Goal: Information Seeking & Learning: Learn about a topic

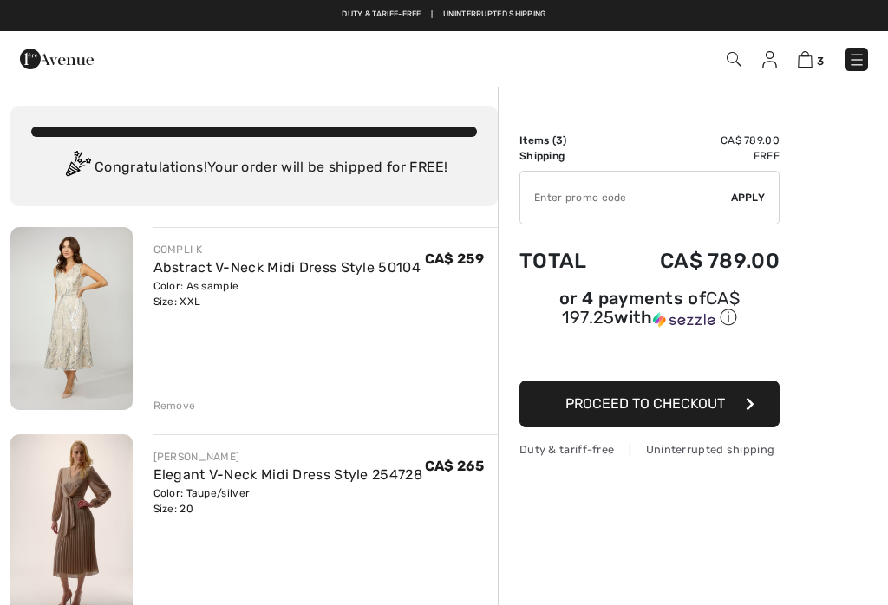
click at [187, 412] on div "Remove" at bounding box center [175, 406] width 42 height 16
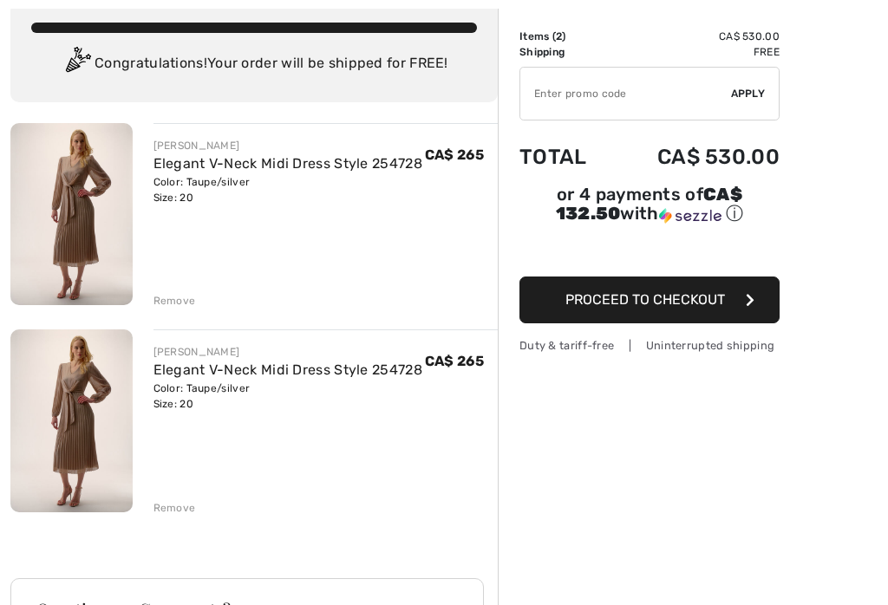
scroll to position [108, 0]
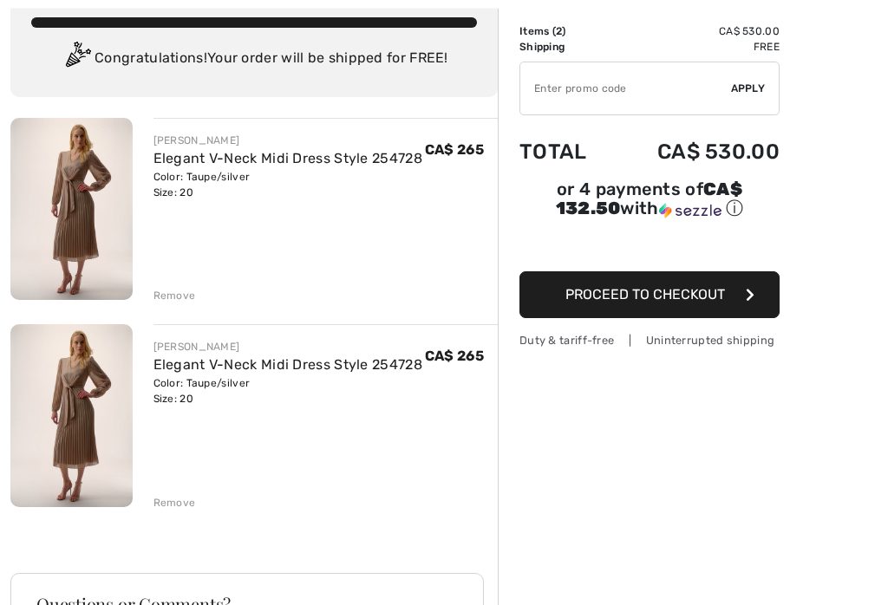
click at [180, 506] on div "Remove" at bounding box center [175, 504] width 42 height 16
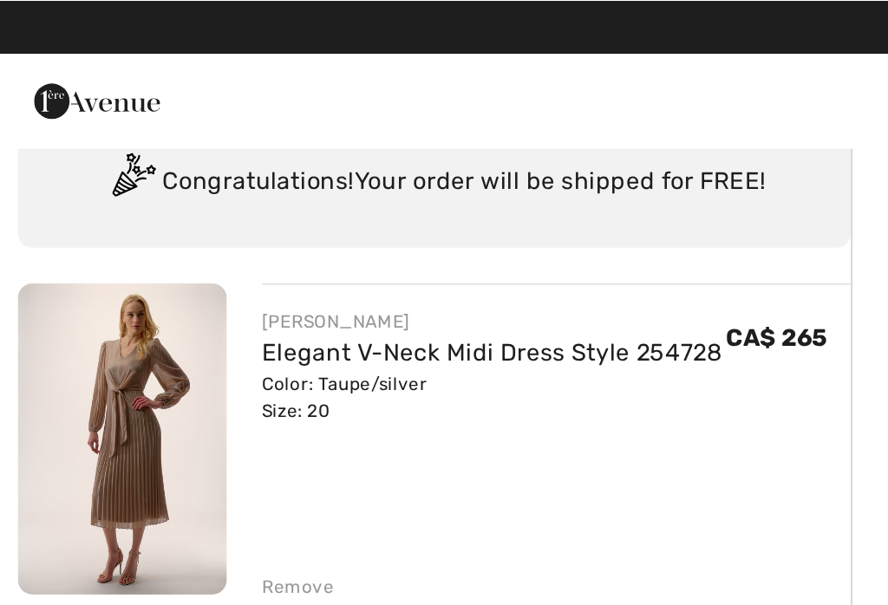
scroll to position [0, 0]
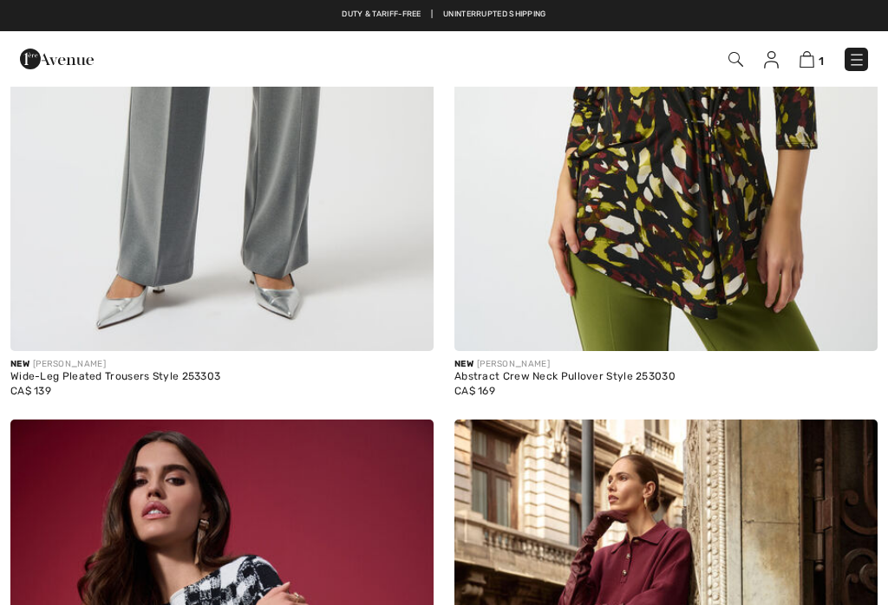
checkbox input "true"
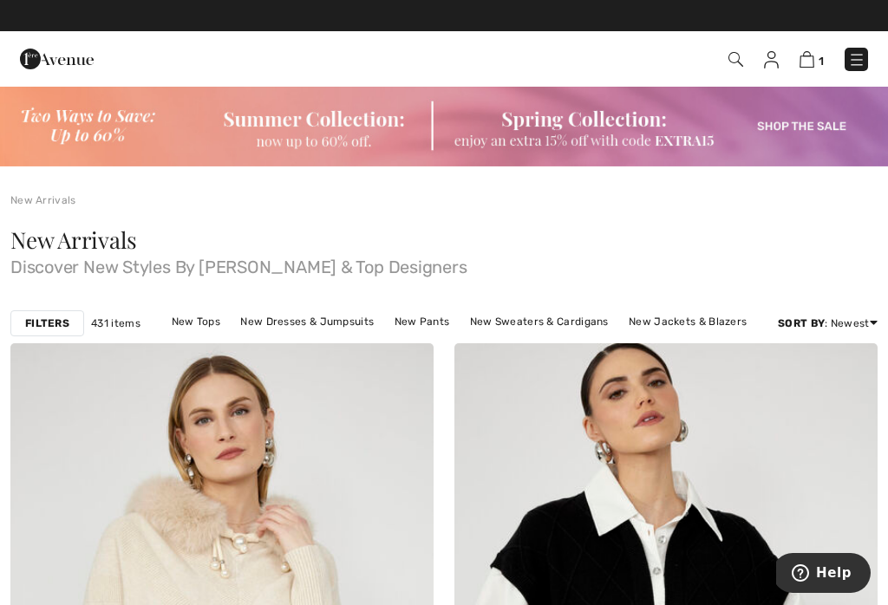
click at [720, 327] on link "New Jackets & Blazers" at bounding box center [687, 321] width 135 height 23
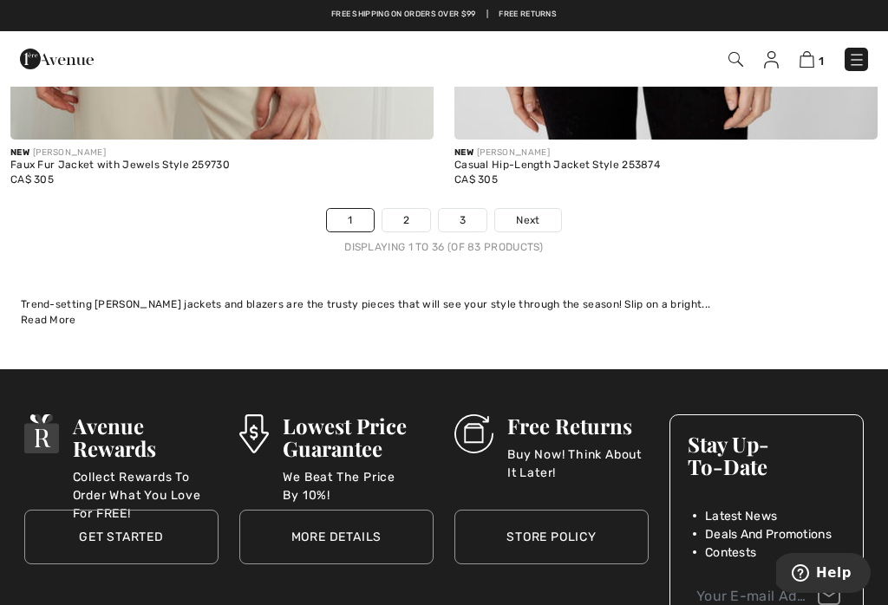
scroll to position [13207, 0]
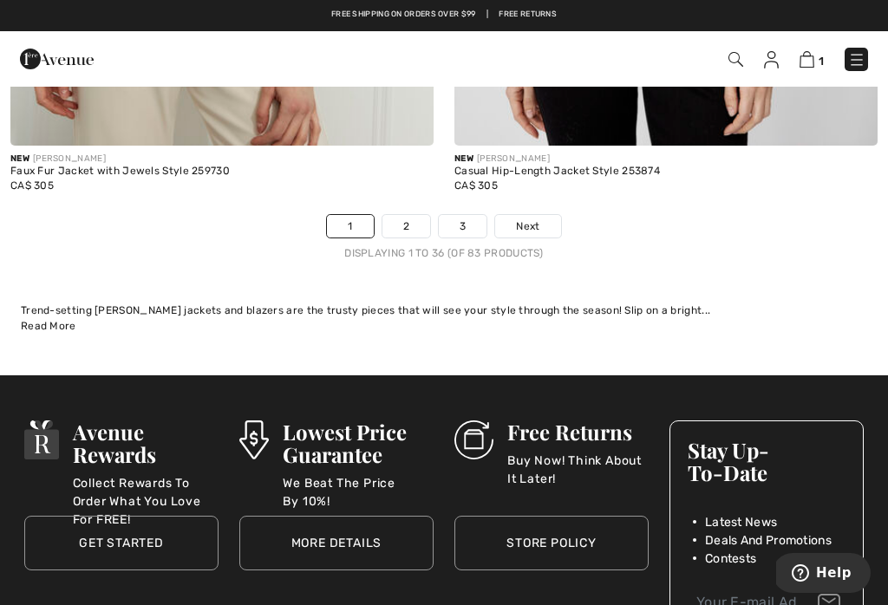
click at [539, 222] on link "Next" at bounding box center [527, 226] width 65 height 23
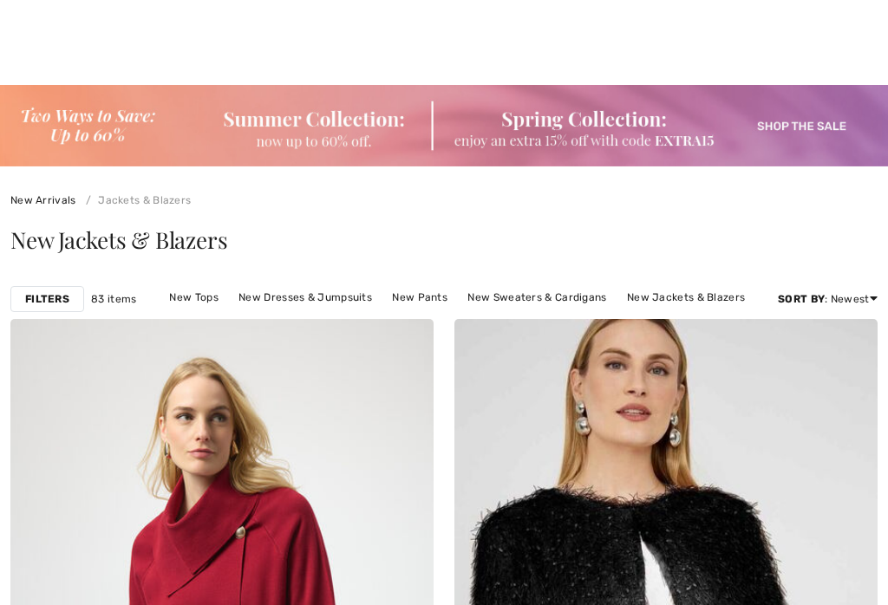
checkbox input "true"
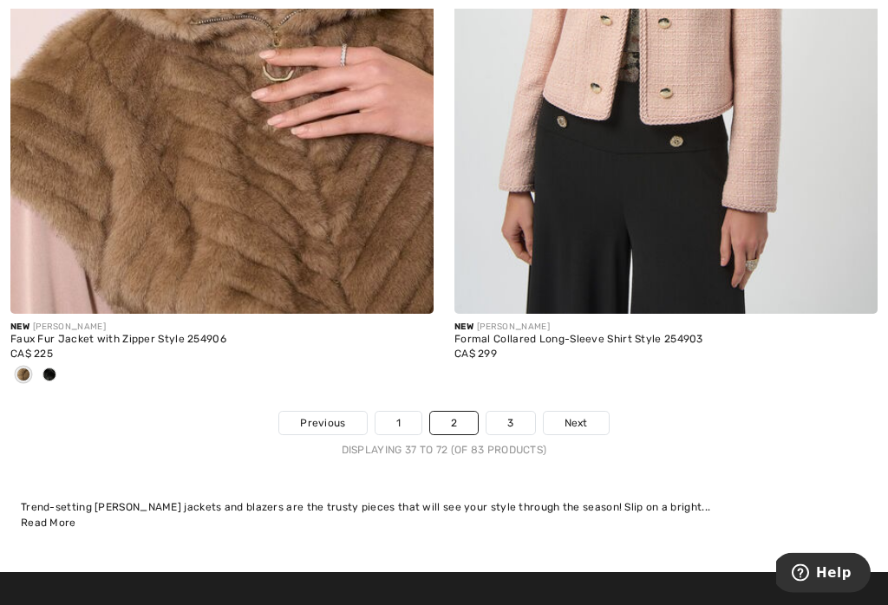
scroll to position [13068, 0]
click at [580, 415] on span "Next" at bounding box center [576, 423] width 23 height 16
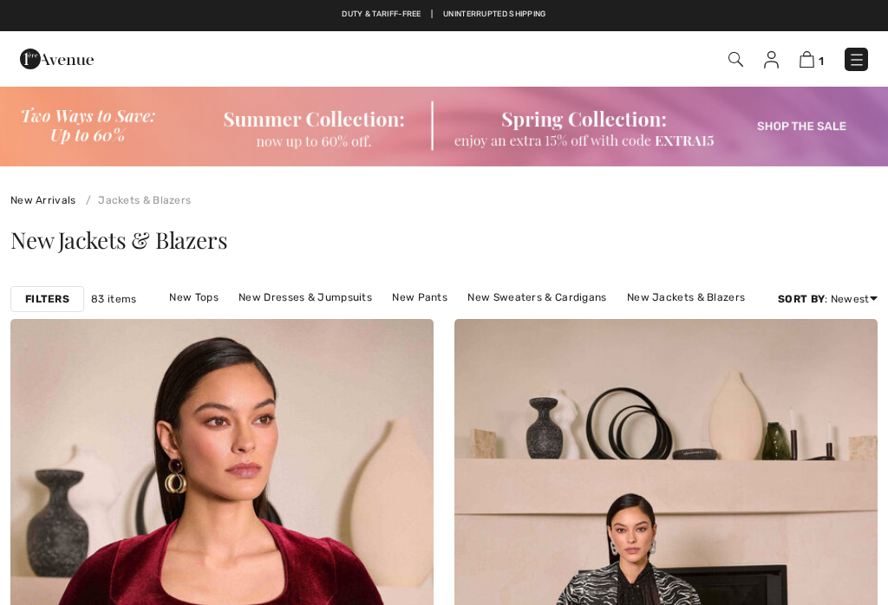
scroll to position [432, 0]
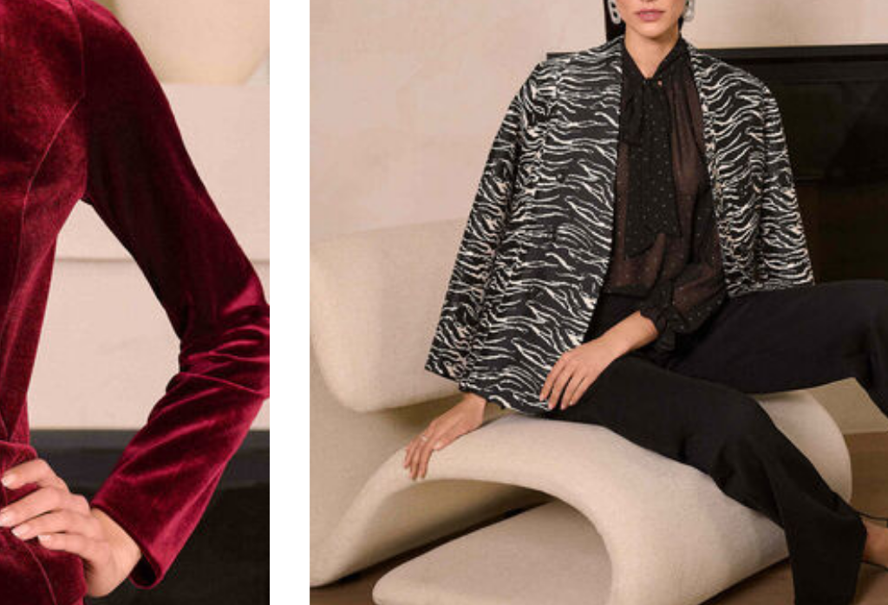
checkbox input "true"
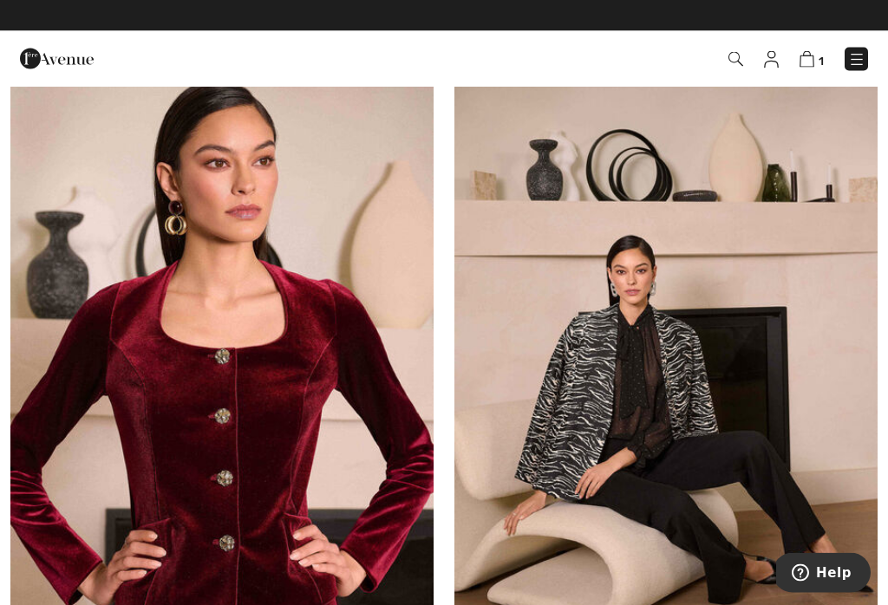
scroll to position [0, 0]
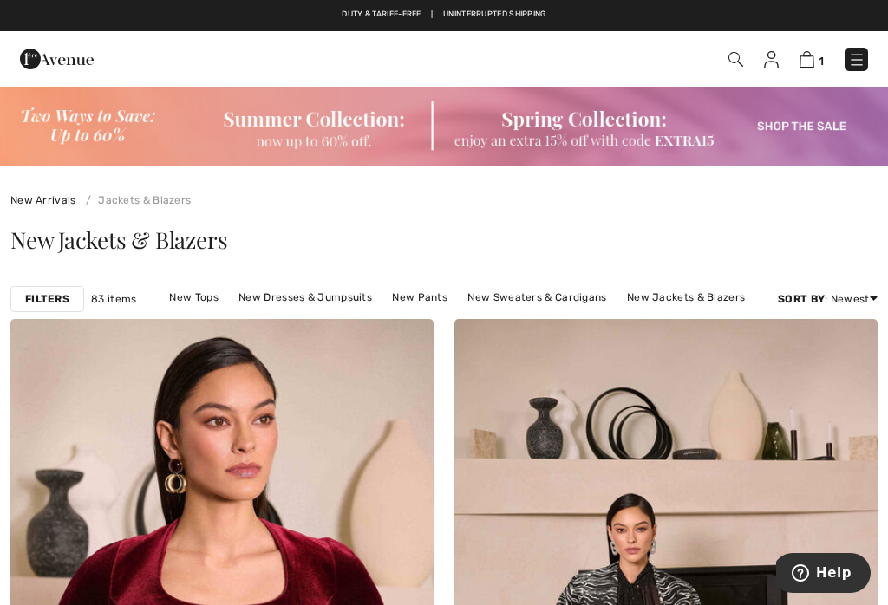
click at [198, 303] on link "New Tops" at bounding box center [193, 297] width 66 height 23
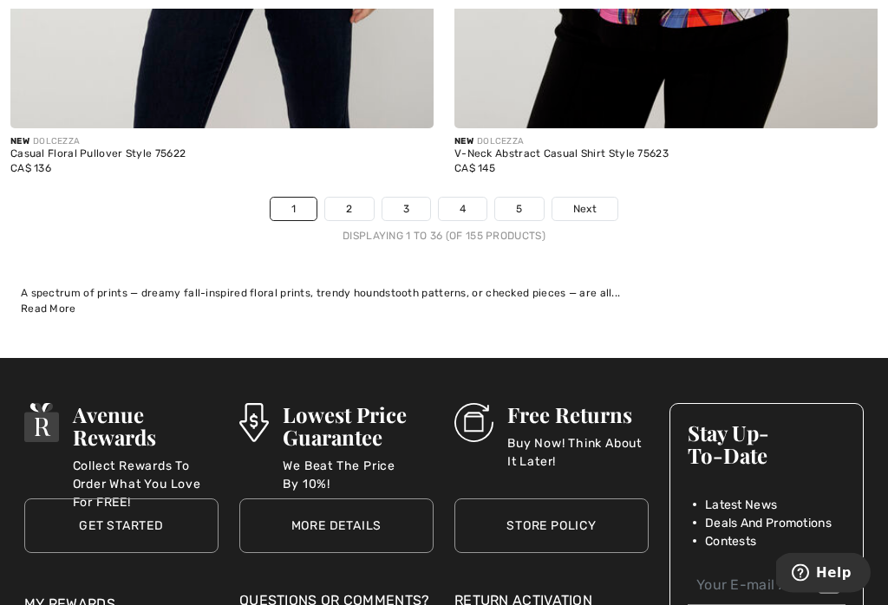
scroll to position [13167, 0]
click at [596, 204] on span "Next" at bounding box center [584, 209] width 23 height 16
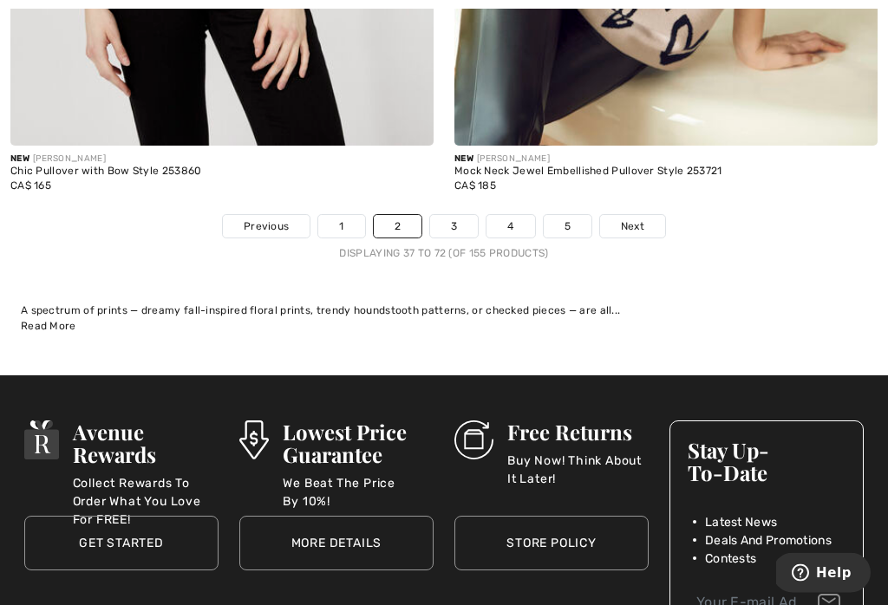
scroll to position [13279, 0]
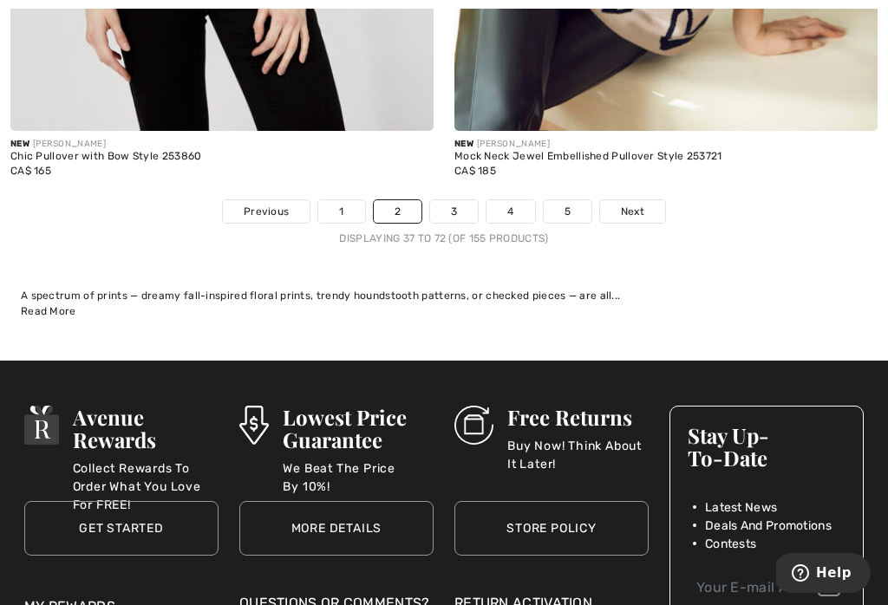
click at [646, 200] on link "Next" at bounding box center [632, 211] width 65 height 23
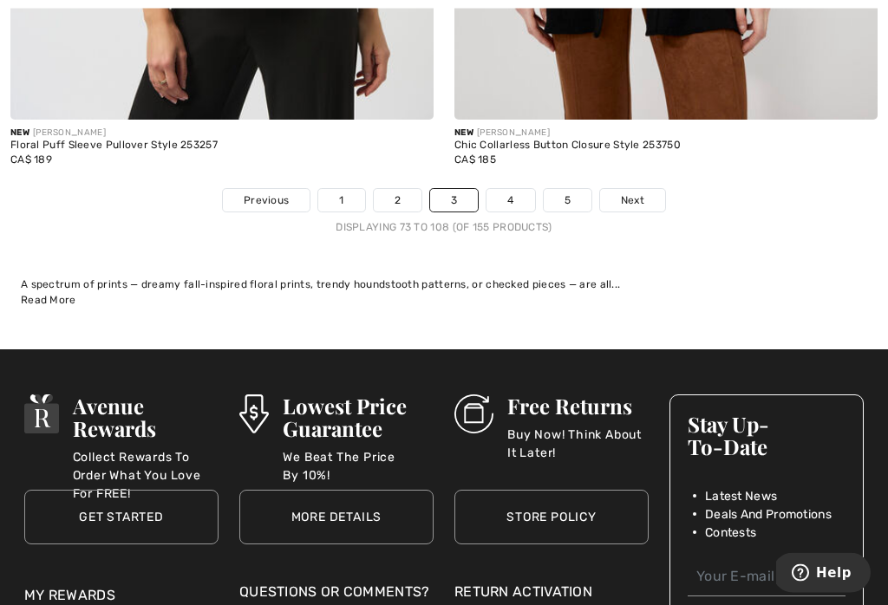
scroll to position [13440, 0]
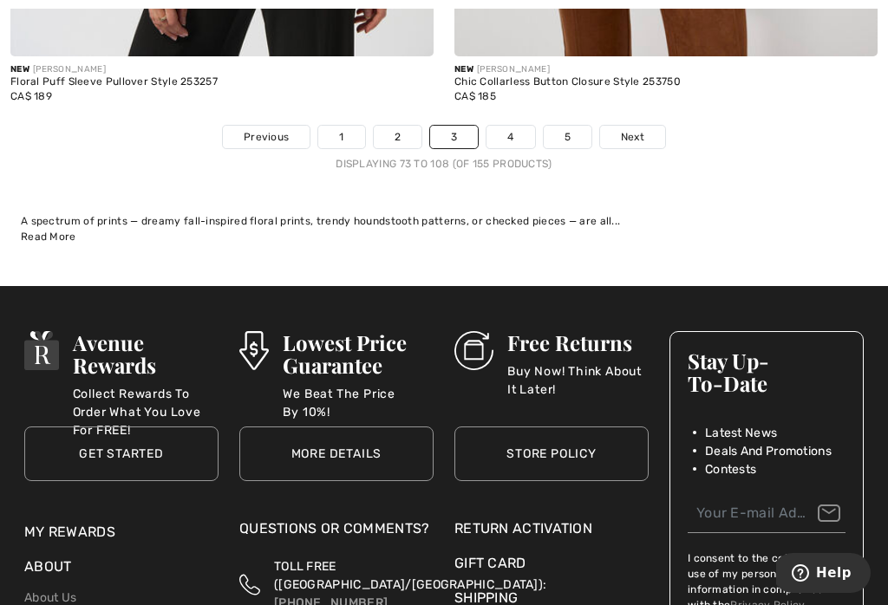
click at [632, 129] on span "Next" at bounding box center [632, 137] width 23 height 16
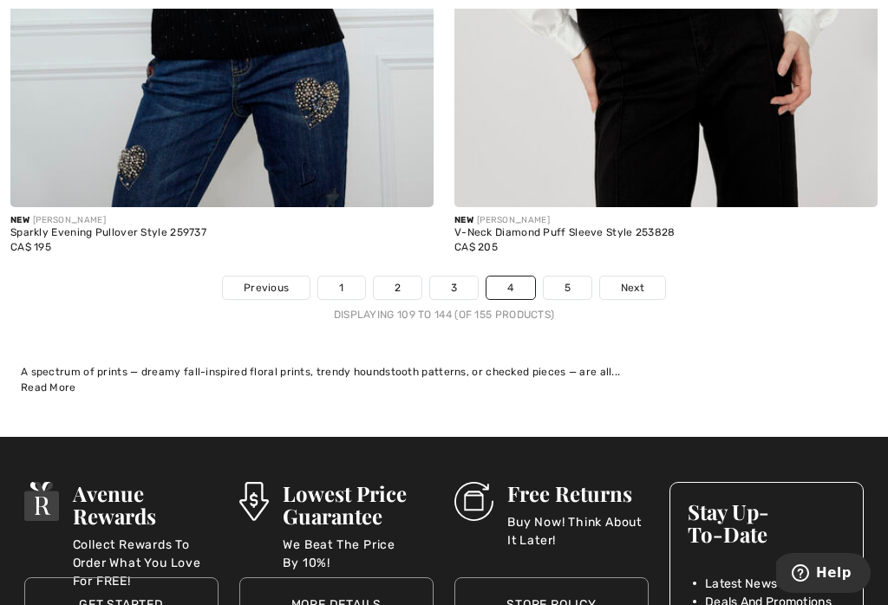
scroll to position [13247, 0]
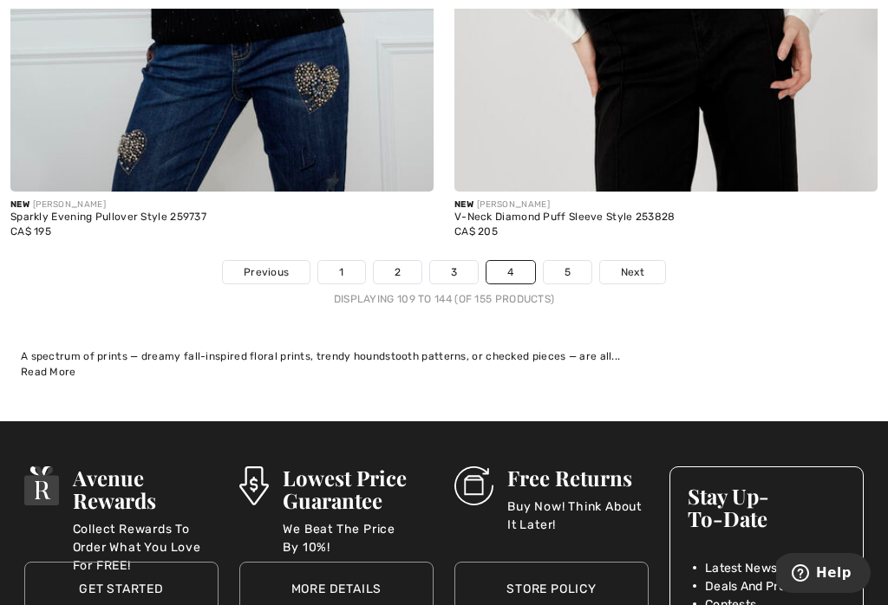
click at [644, 264] on link "Next" at bounding box center [632, 272] width 65 height 23
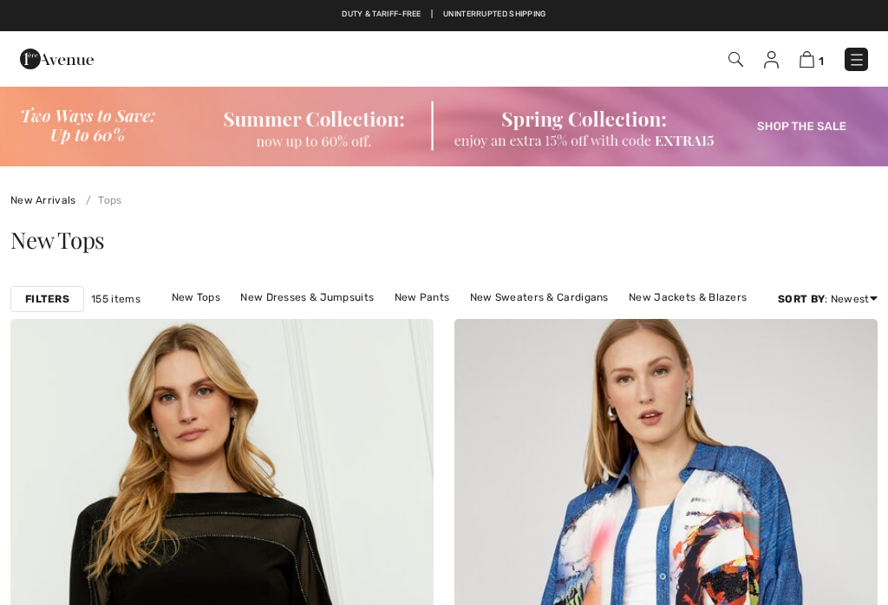
checkbox input "true"
click at [123, 193] on div "New Arrivals Tops" at bounding box center [444, 188] width 888 height 42
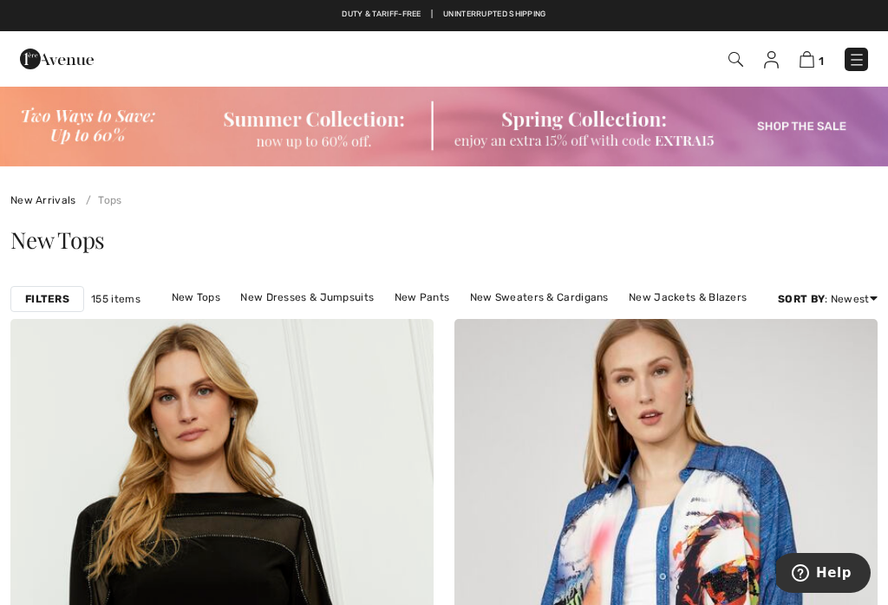
click at [743, 62] on img at bounding box center [736, 59] width 15 height 15
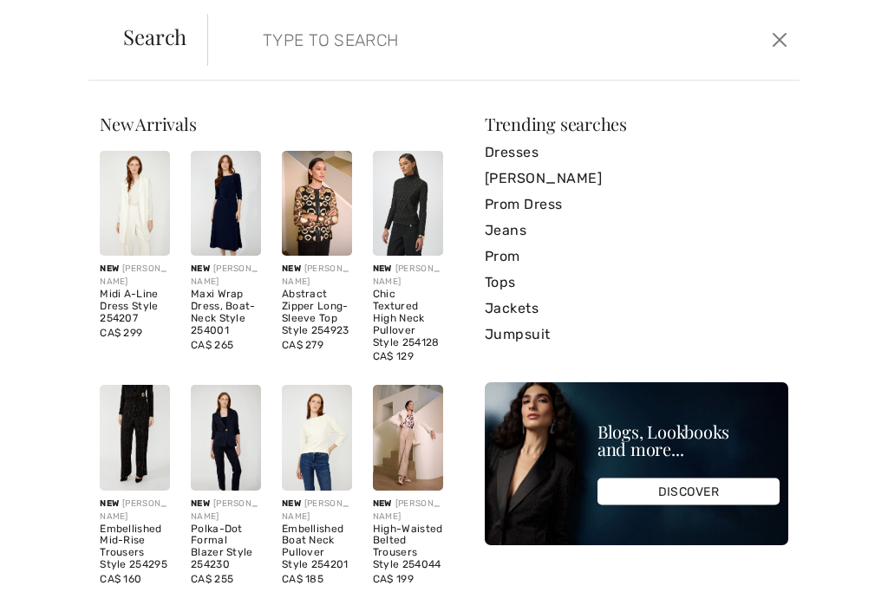
click at [740, 56] on form "Clear" at bounding box center [487, 40] width 560 height 52
click at [346, 54] on input "search" at bounding box center [444, 40] width 388 height 52
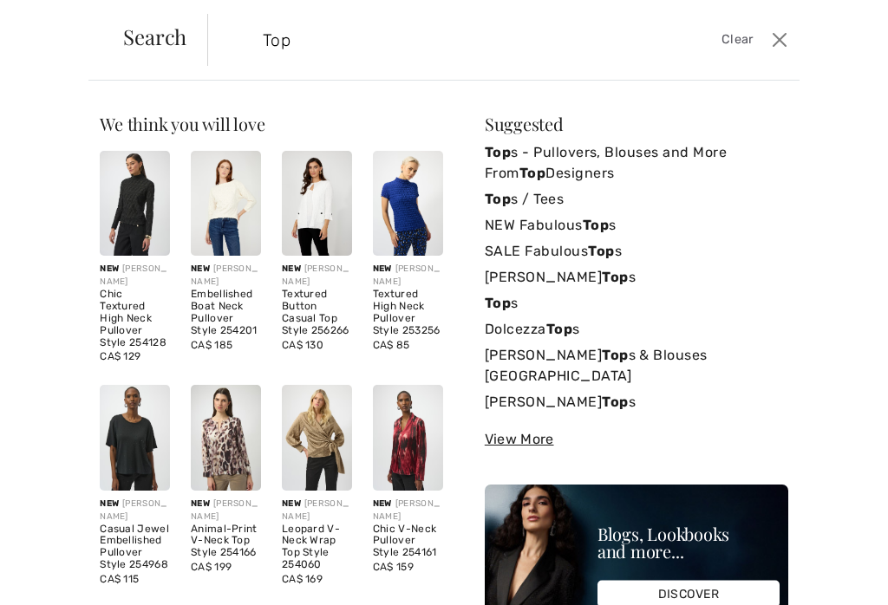
type input "Tops"
click at [602, 394] on strong "Tops" at bounding box center [619, 402] width 35 height 16
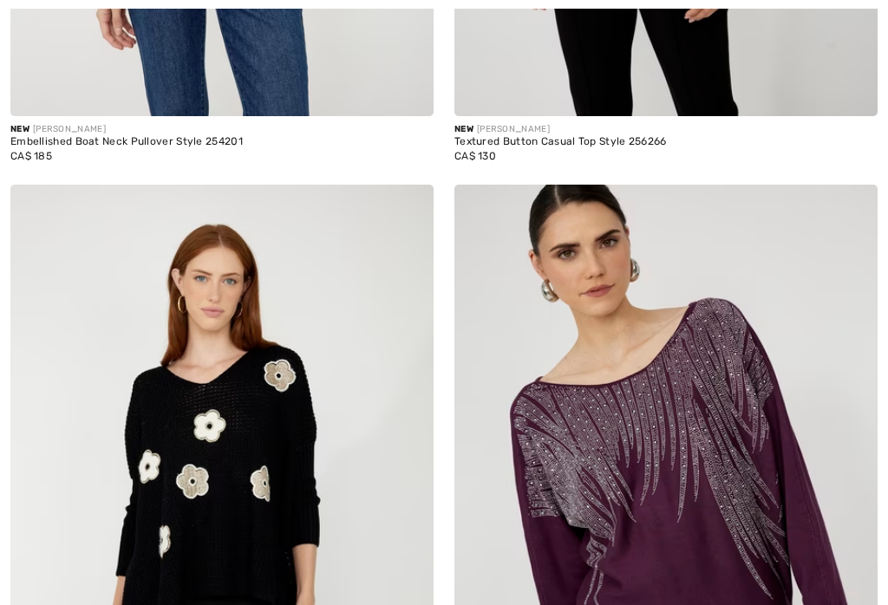
checkbox input "true"
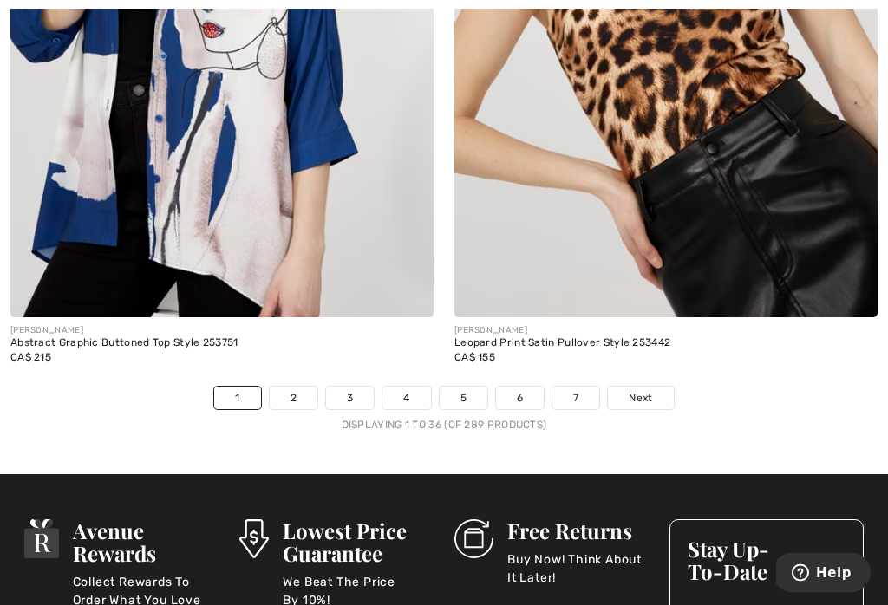
scroll to position [13007, 0]
click at [645, 395] on link "Next" at bounding box center [640, 398] width 65 height 23
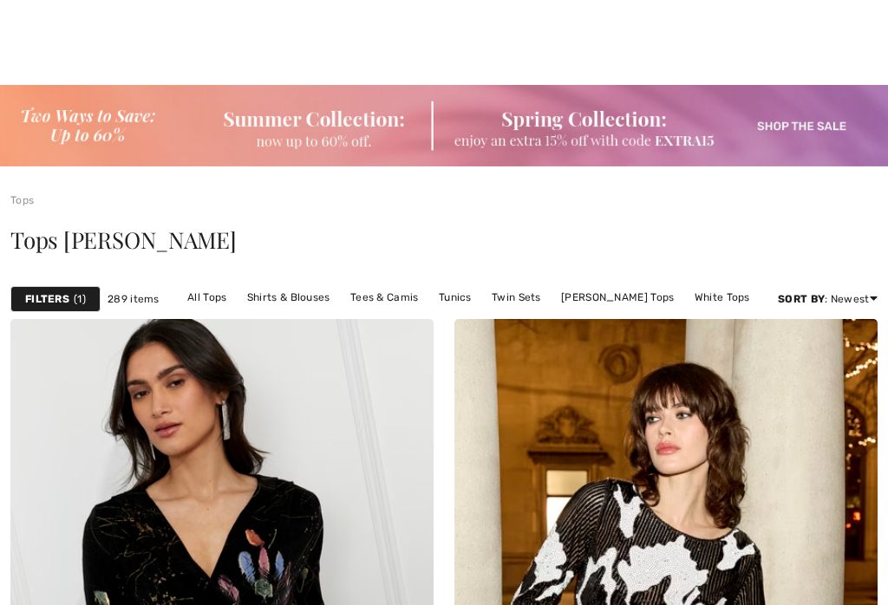
checkbox input "true"
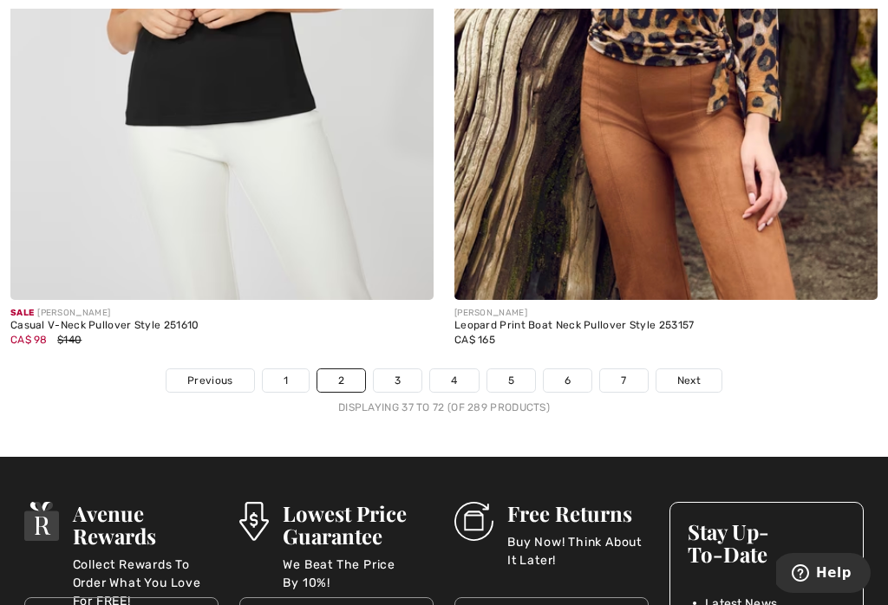
scroll to position [13158, 0]
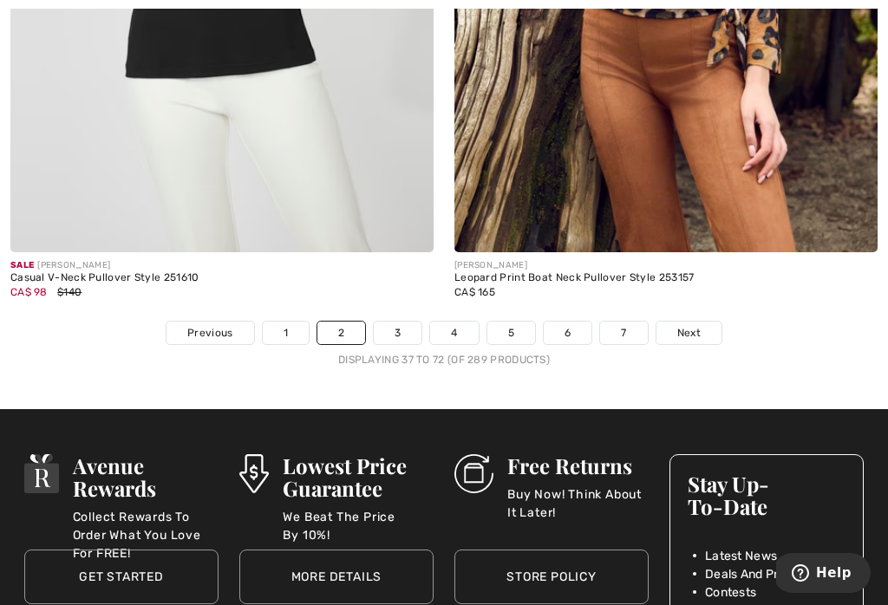
click at [700, 329] on link "Next" at bounding box center [689, 333] width 65 height 23
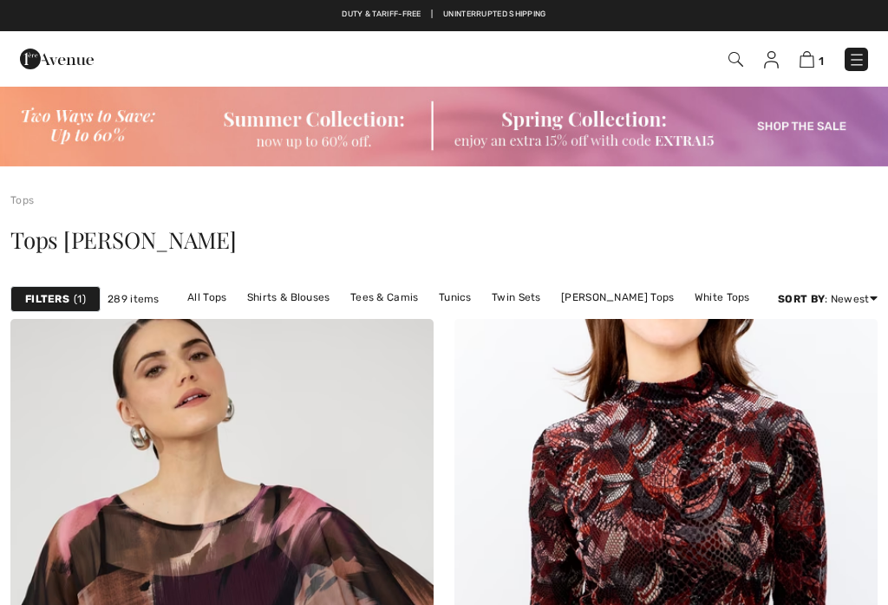
scroll to position [331, 0]
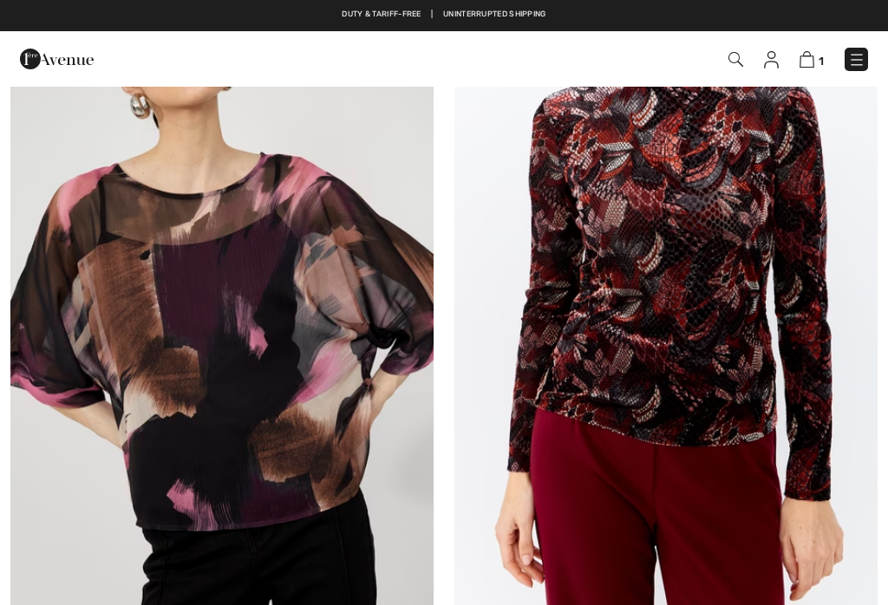
checkbox input "true"
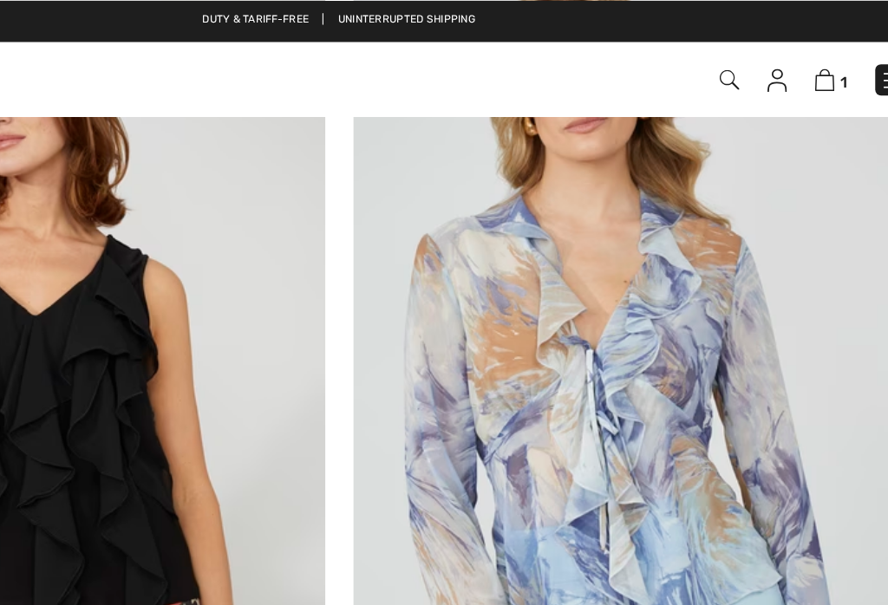
scroll to position [8267, 0]
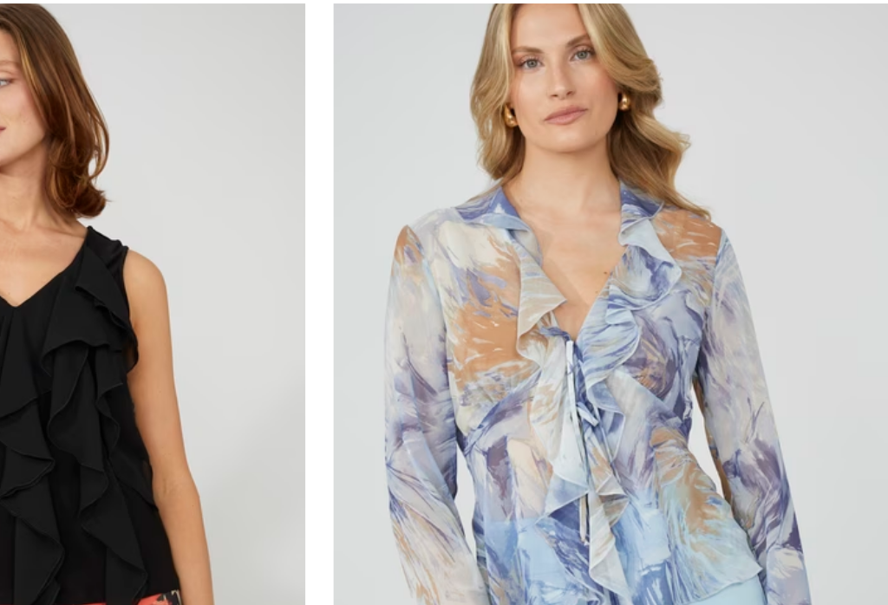
click at [558, 354] on img at bounding box center [665, 304] width 423 height 635
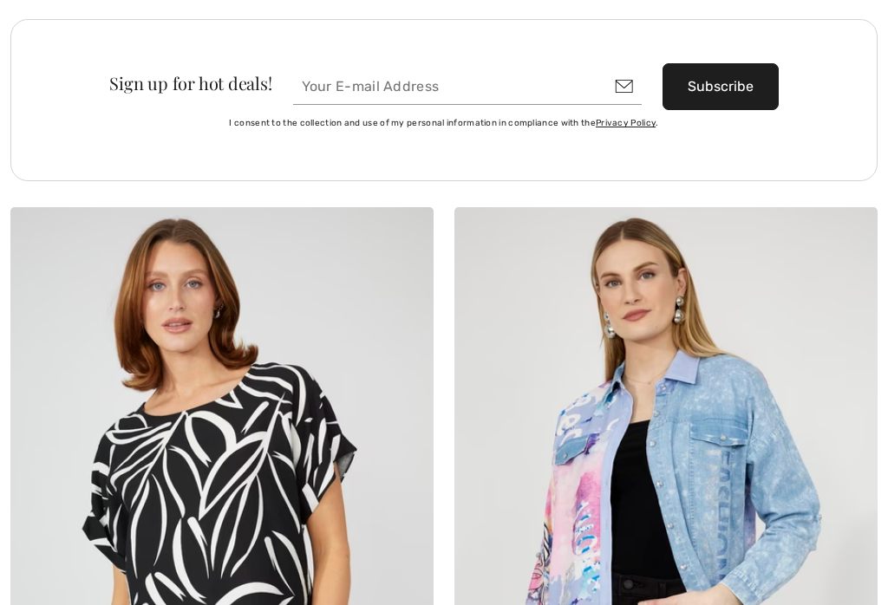
checkbox input "true"
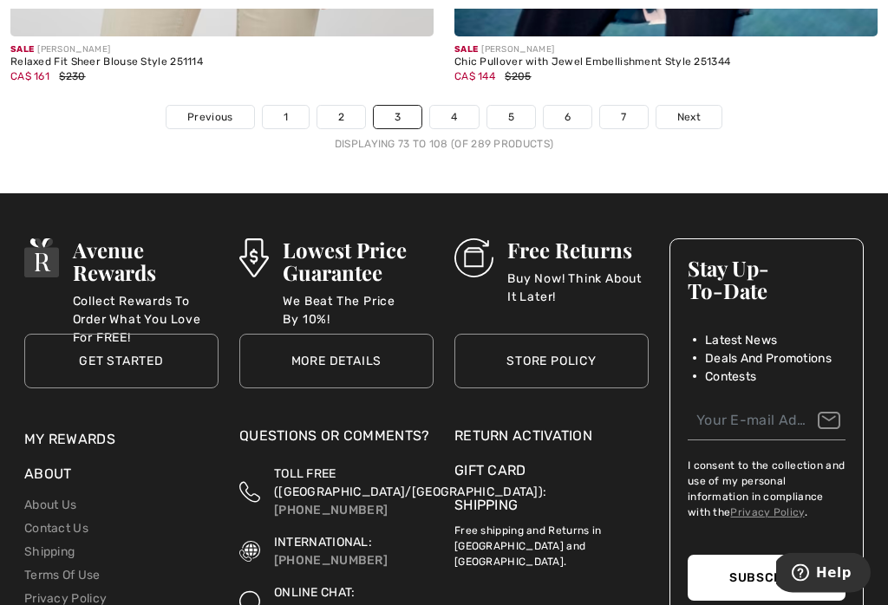
scroll to position [13279, 0]
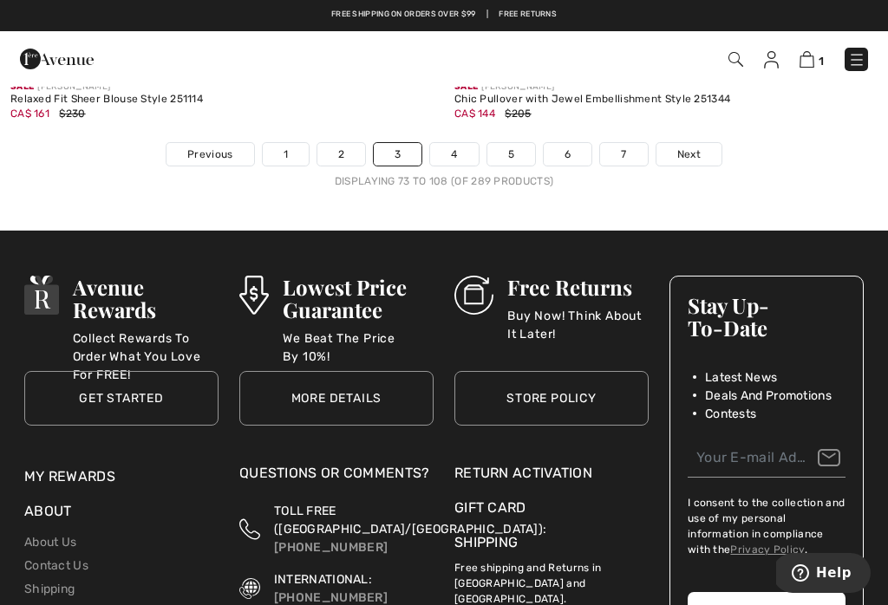
click at [708, 143] on link "Next" at bounding box center [689, 154] width 65 height 23
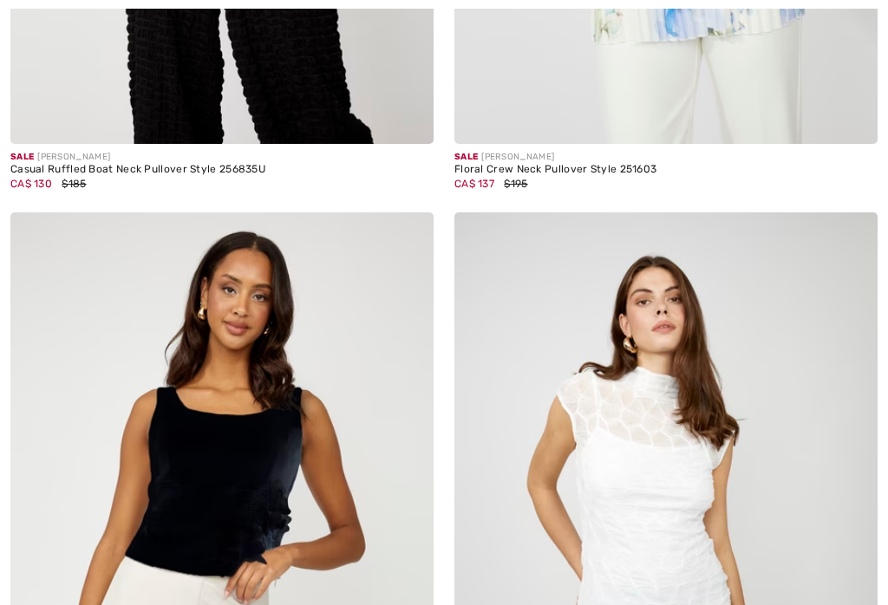
checkbox input "true"
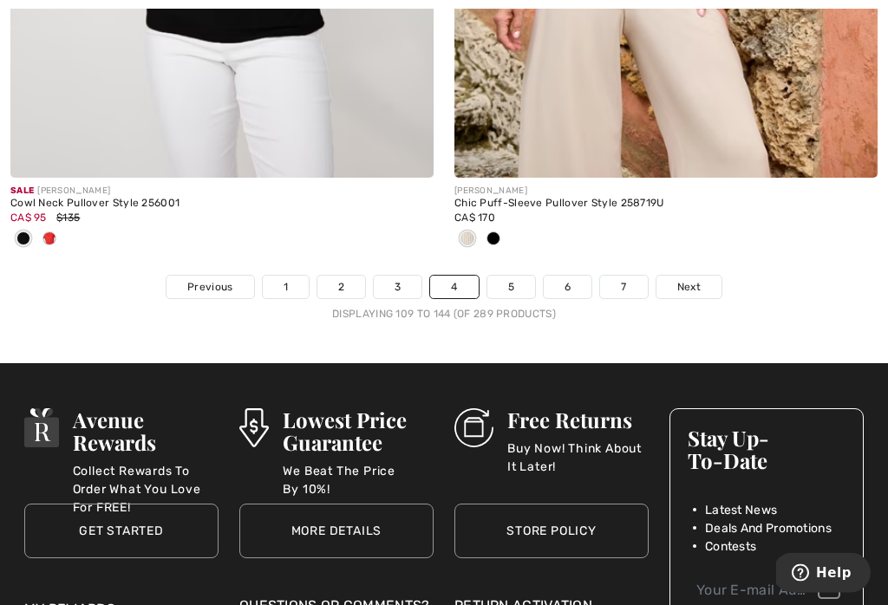
scroll to position [13204, 0]
click at [709, 276] on link "Next" at bounding box center [689, 287] width 65 height 23
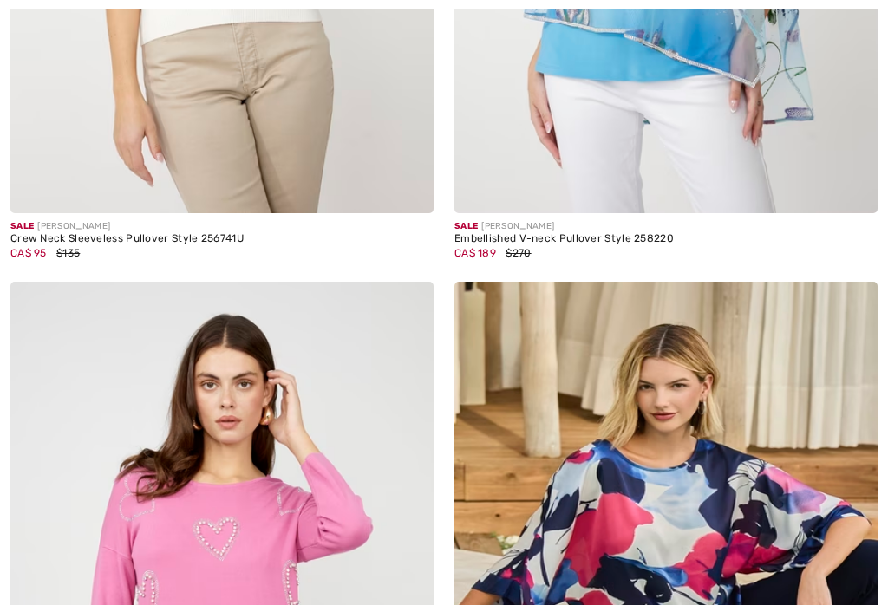
checkbox input "true"
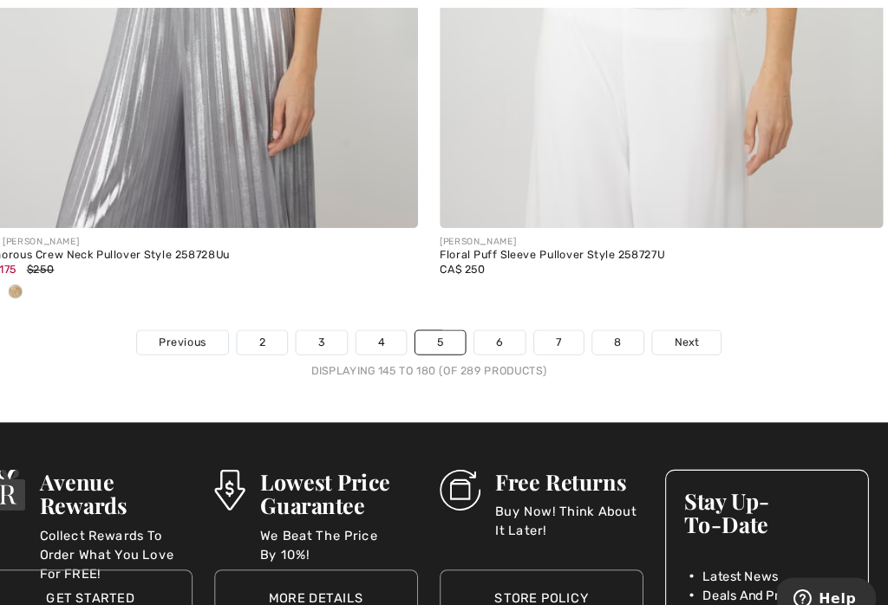
scroll to position [13106, 0]
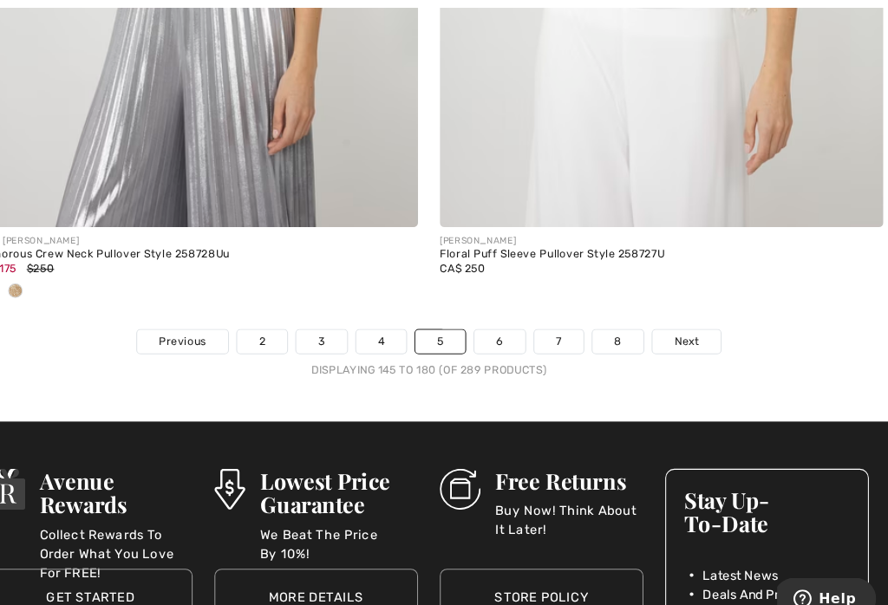
click at [678, 320] on span "Next" at bounding box center [689, 328] width 23 height 16
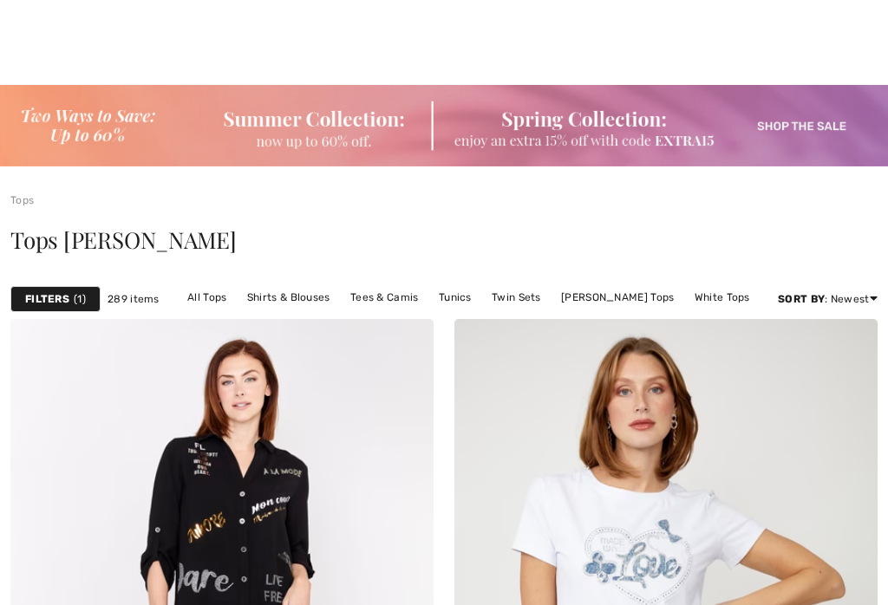
checkbox input "true"
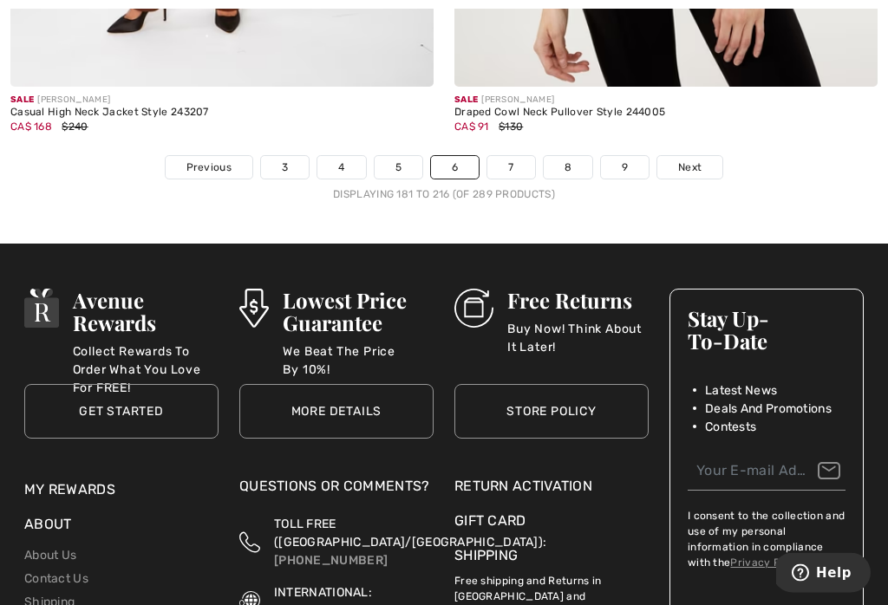
scroll to position [13238, 0]
click at [703, 156] on link "Next" at bounding box center [689, 167] width 65 height 23
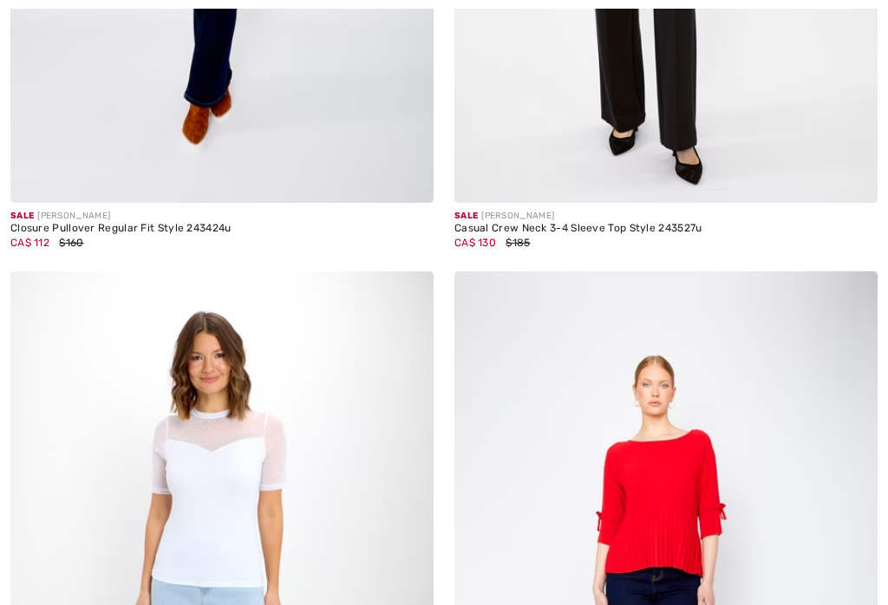
checkbox input "true"
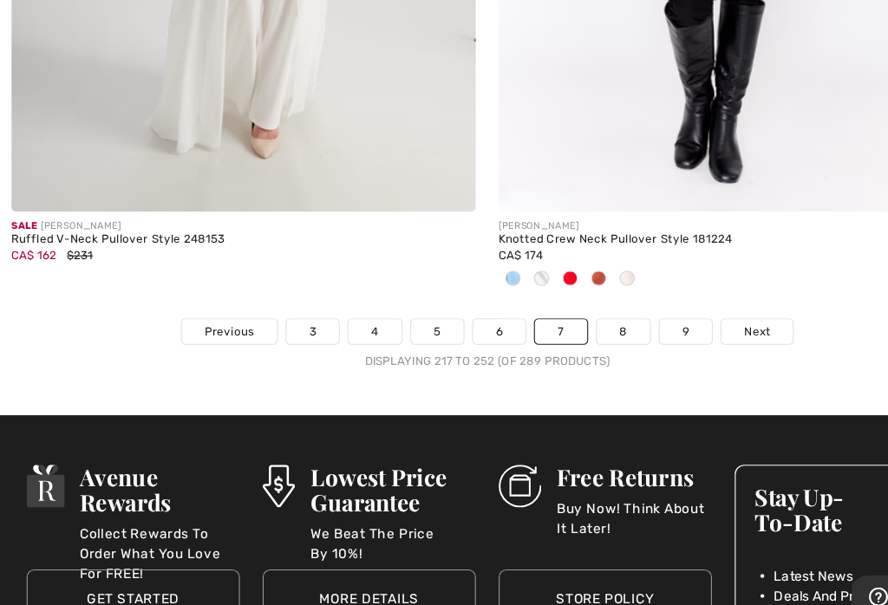
scroll to position [13105, 0]
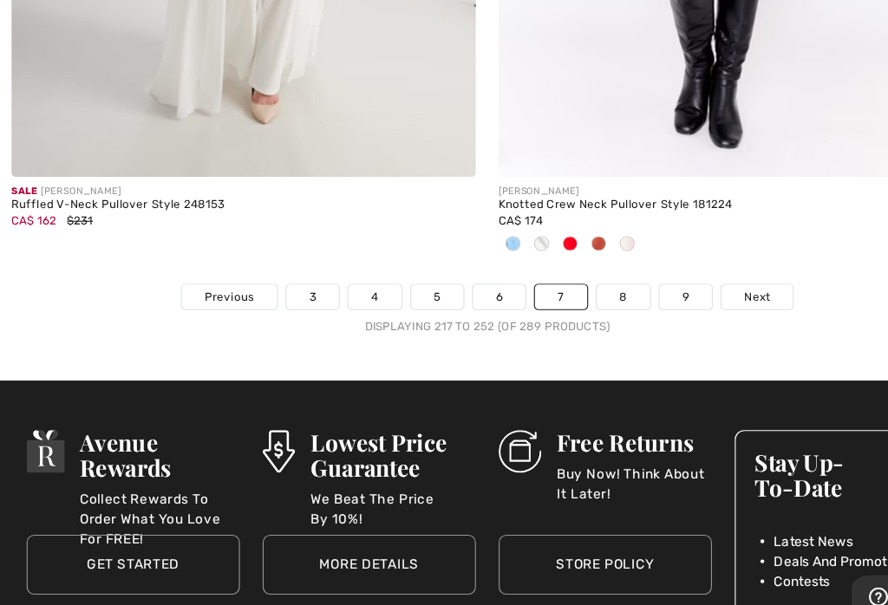
click at [712, 289] on link "Next" at bounding box center [689, 300] width 65 height 23
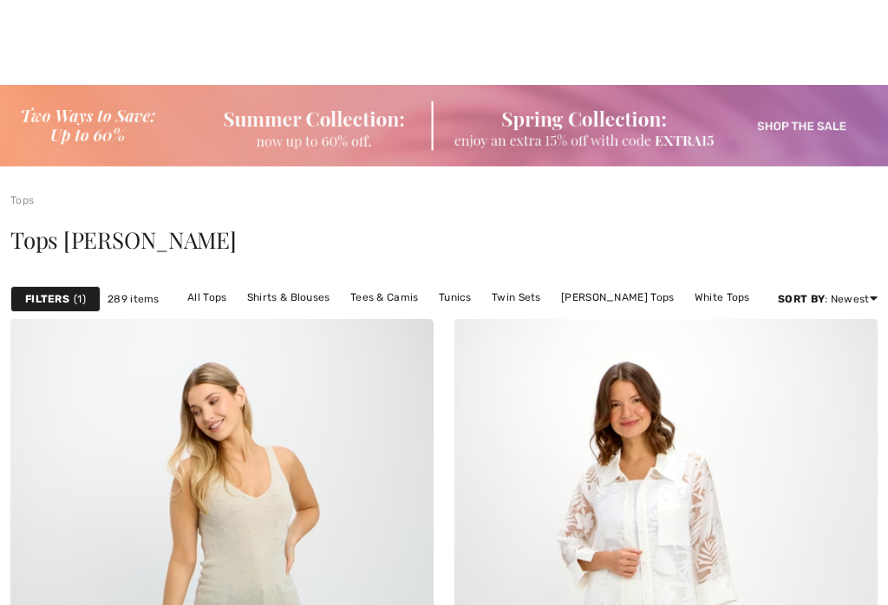
checkbox input "true"
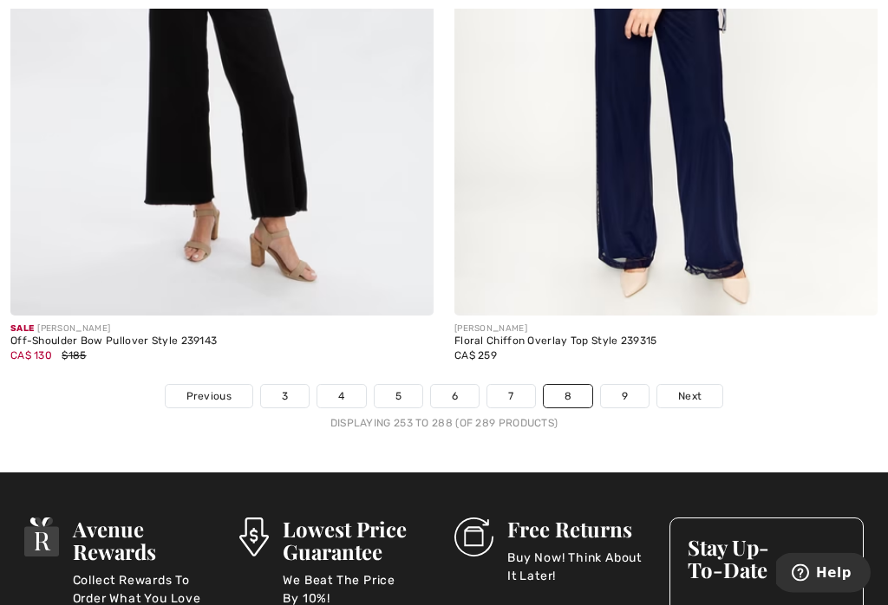
scroll to position [13037, 0]
click at [699, 389] on span "Next" at bounding box center [689, 397] width 23 height 16
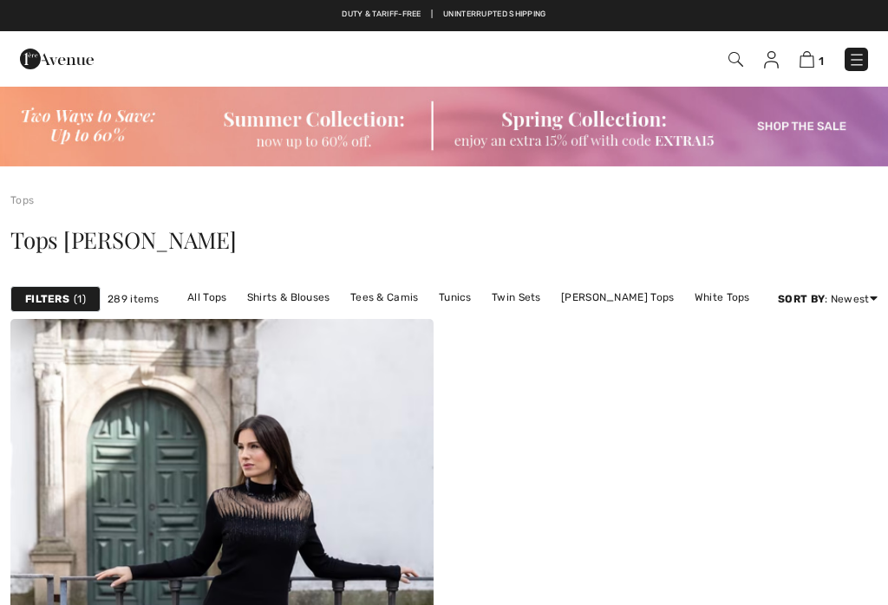
checkbox input "true"
click at [646, 286] on link "[PERSON_NAME] Tops" at bounding box center [617, 297] width 130 height 23
